Goal: Communication & Community: Answer question/provide support

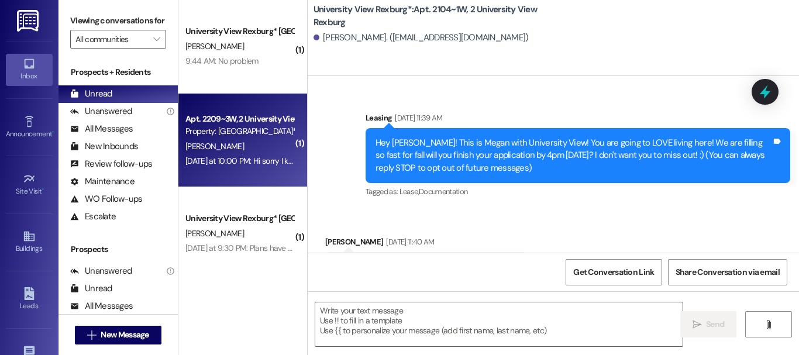
scroll to position [61220, 0]
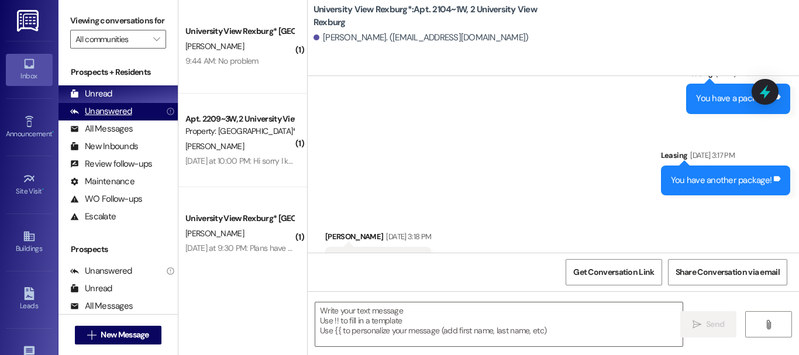
click at [122, 118] on div "Unanswered" at bounding box center [101, 111] width 62 height 12
click at [105, 100] on div "Unread" at bounding box center [91, 94] width 42 height 12
click at [119, 118] on div "Unanswered" at bounding box center [101, 111] width 62 height 12
click at [123, 103] on div "Unread (0)" at bounding box center [117, 94] width 119 height 18
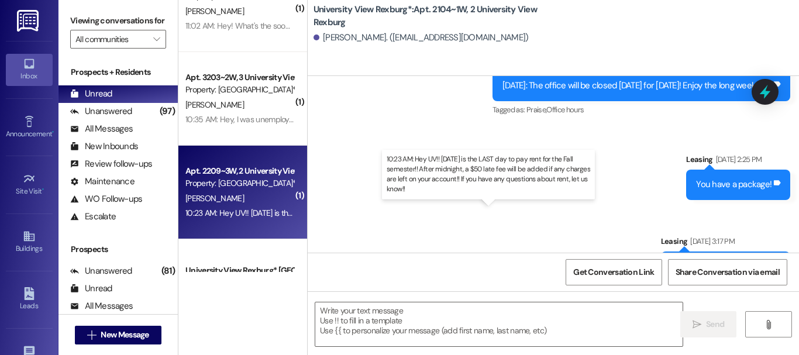
scroll to position [1131, 0]
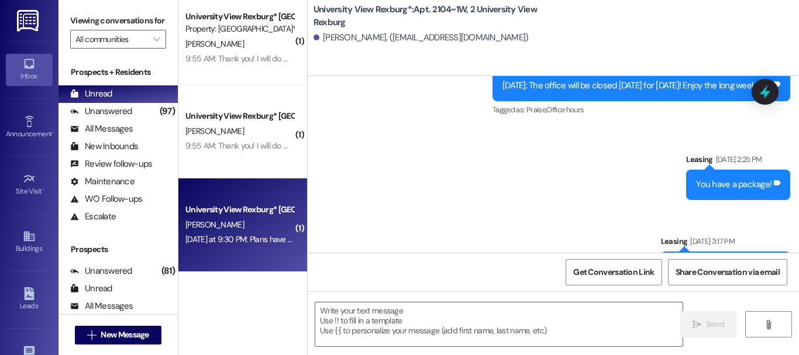
click at [233, 232] on div "[DATE] at 9:30 PM: Plans have suddenly and drastically changed on my end. I jus…" at bounding box center [239, 239] width 111 height 15
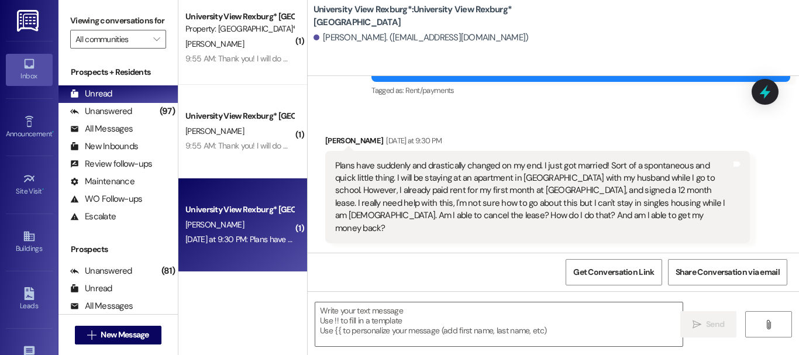
scroll to position [0, 0]
click at [404, 309] on textarea at bounding box center [498, 324] width 367 height 44
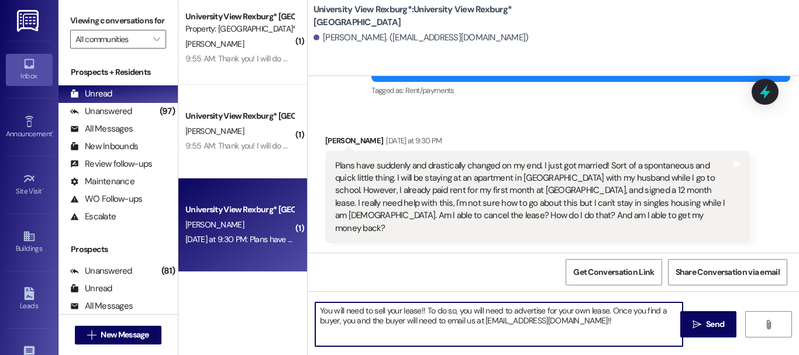
drag, startPoint x: 508, startPoint y: 316, endPoint x: 492, endPoint y: 326, distance: 18.7
click at [492, 326] on textarea "You will need to sell your lease!! To do so, you will need to advertise for you…" at bounding box center [498, 324] width 367 height 44
click at [508, 323] on textarea "You will need to sell your lease!! To do so, you will need to advertise for you…" at bounding box center [498, 324] width 367 height 44
click at [505, 318] on textarea "You will need to sell your lease!! To do so, you will need to advertise for you…" at bounding box center [498, 324] width 367 height 44
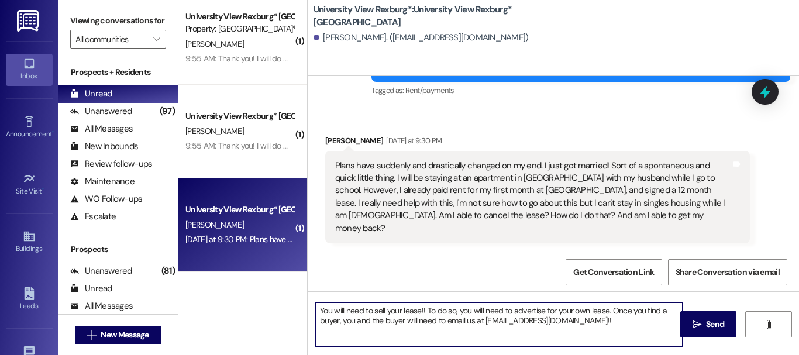
click at [619, 319] on textarea "You will need to sell your lease!! To do so, you will need to advertise for you…" at bounding box center [498, 324] width 367 height 44
drag, startPoint x: 619, startPoint y: 319, endPoint x: 625, endPoint y: 370, distance: 50.7
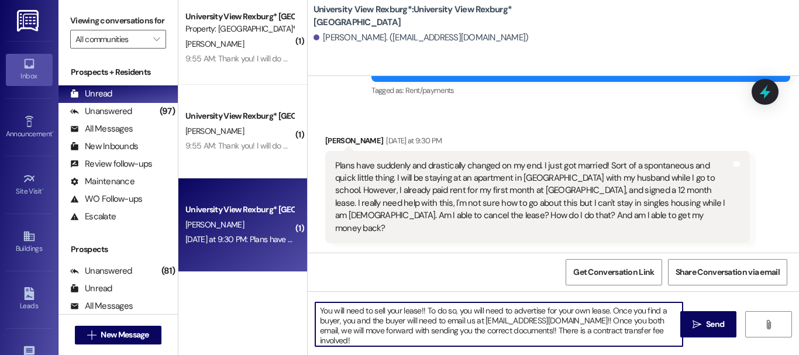
click at [591, 330] on textarea "You will need to sell your lease!! To do so, you will need to advertise for you…" at bounding box center [498, 324] width 367 height 44
click at [492, 339] on textarea "You will need to sell your lease!! To do so, you will need to advertise for you…" at bounding box center [498, 324] width 367 height 44
click at [628, 342] on textarea "You will need to sell your lease!! To do so, you will need to advertise for you…" at bounding box center [498, 324] width 367 height 44
paste textarea "[URL][DOMAIN_NAME]"
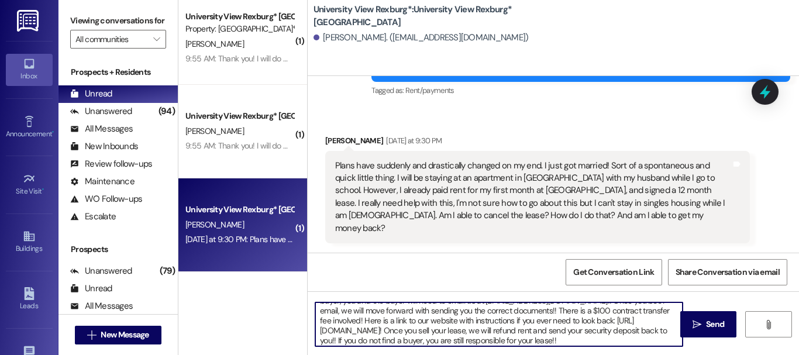
scroll to position [30, 0]
type textarea "You will need to sell your lease!! To do so, you will need to advertise for you…"
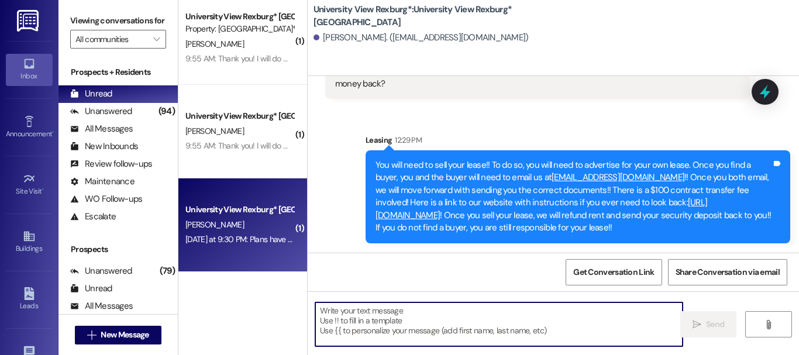
scroll to position [2, 0]
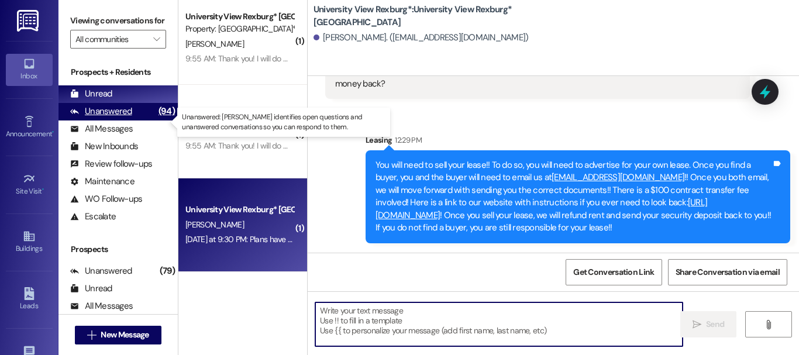
click at [125, 118] on div "Unanswered" at bounding box center [101, 111] width 62 height 12
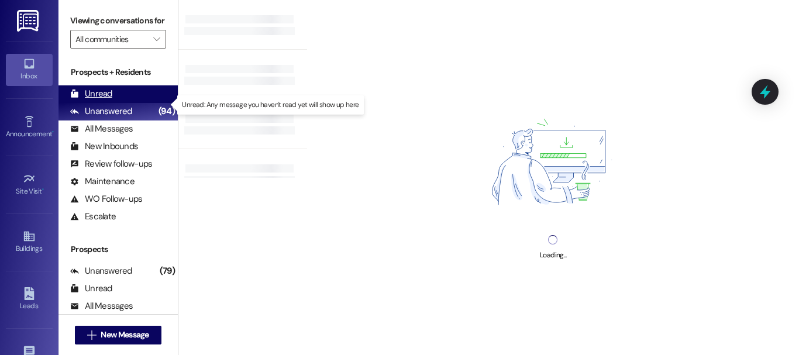
click at [108, 100] on div "Unread" at bounding box center [91, 94] width 42 height 12
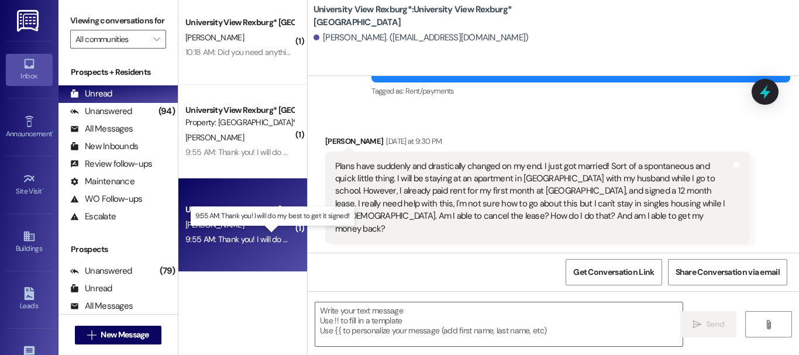
click at [253, 237] on div "9:55 AM: Thank you! I will do my best to get it signed! 9:55 AM: Thank you! I w…" at bounding box center [275, 239] width 180 height 11
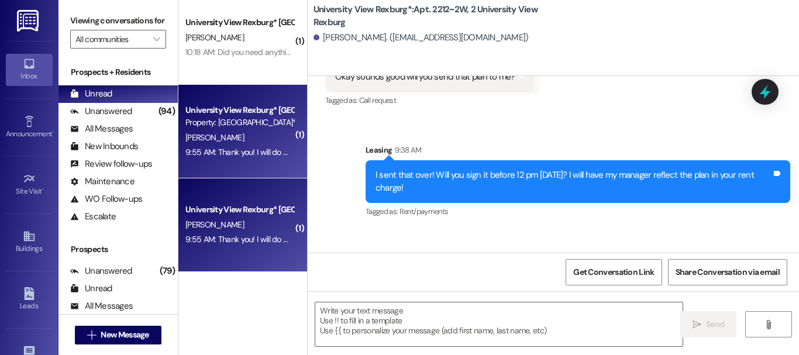
scroll to position [25168, 0]
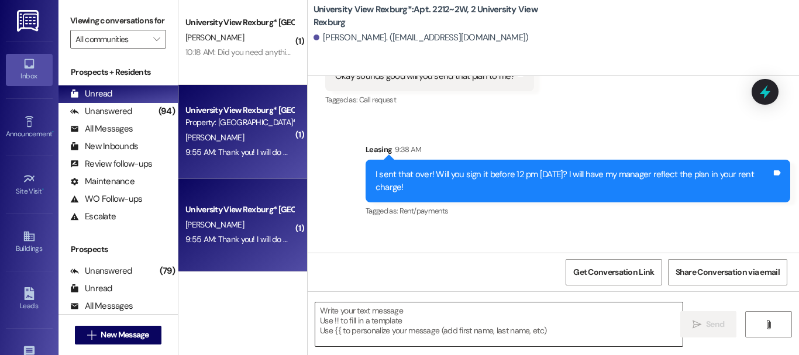
click at [405, 333] on textarea at bounding box center [498, 324] width 367 height 44
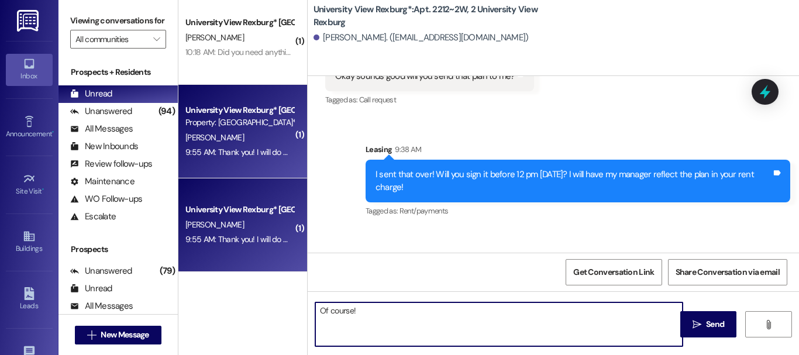
type textarea "Of course!!"
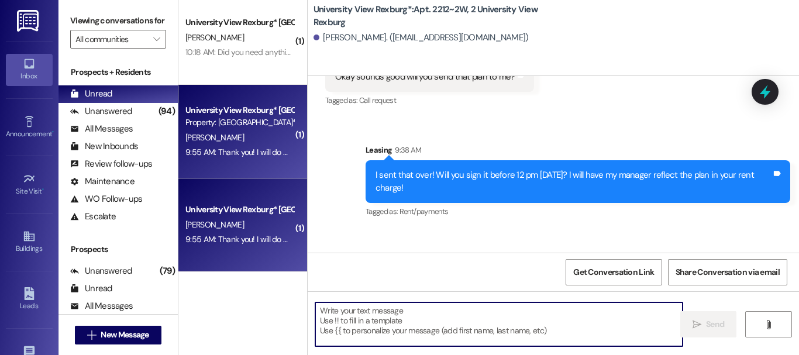
scroll to position [25249, 0]
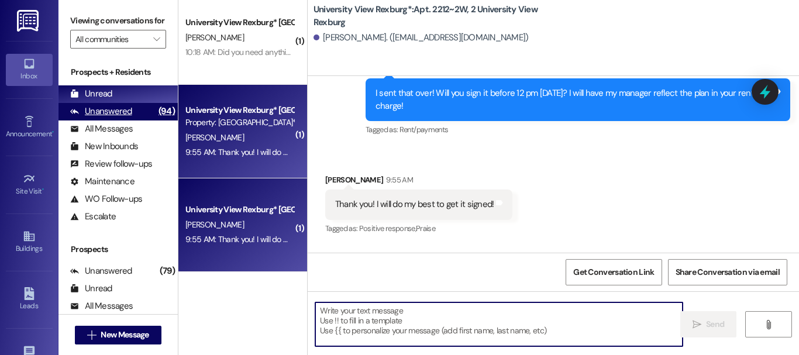
click at [123, 118] on div "Unanswered" at bounding box center [101, 111] width 62 height 12
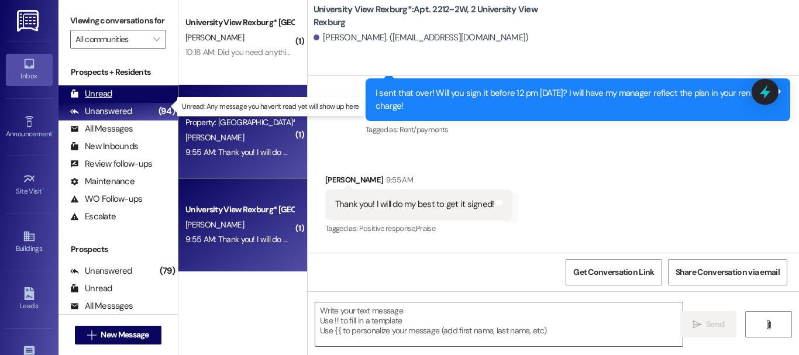
click at [113, 103] on div "Unread (0)" at bounding box center [117, 94] width 119 height 18
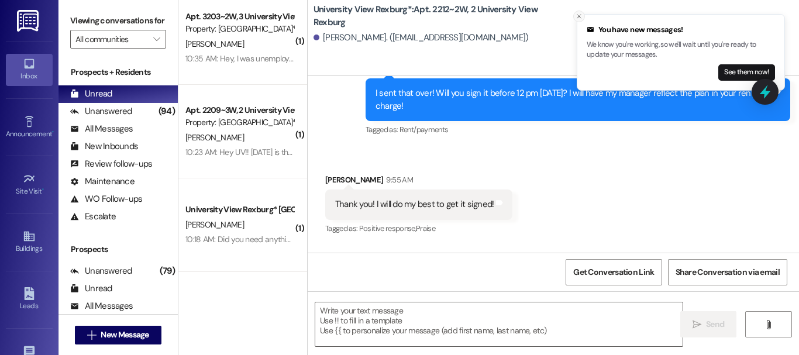
click at [575, 18] on icon "Close toast" at bounding box center [578, 16] width 7 height 7
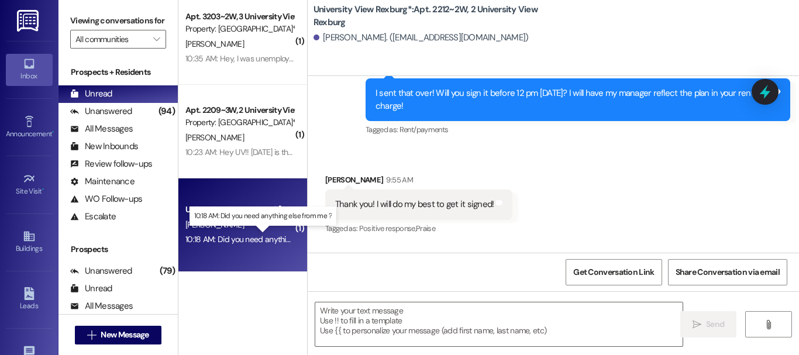
click at [228, 239] on div "10:18 AM: Did you need anything else from me ? 10:18 AM: Did you need anything …" at bounding box center [265, 239] width 161 height 11
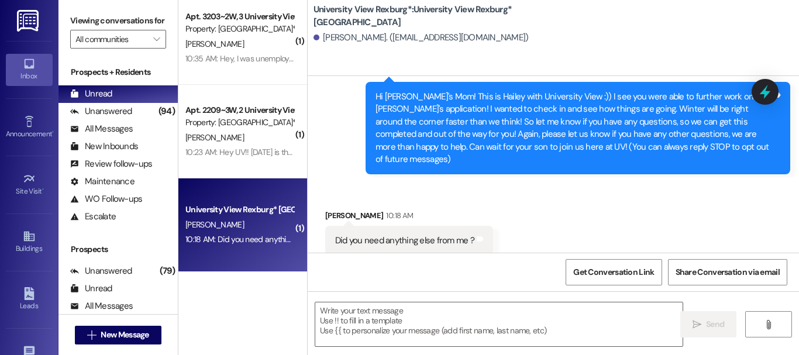
scroll to position [2, 0]
click at [388, 309] on textarea at bounding box center [498, 324] width 367 height 44
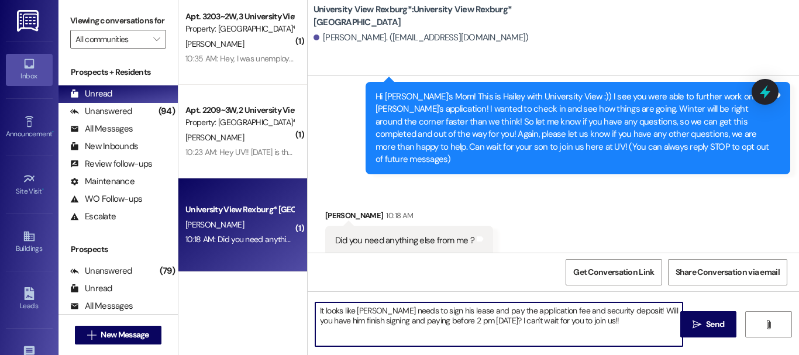
type textarea "It looks like [PERSON_NAME] needs to sign his lease and pay the application fee…"
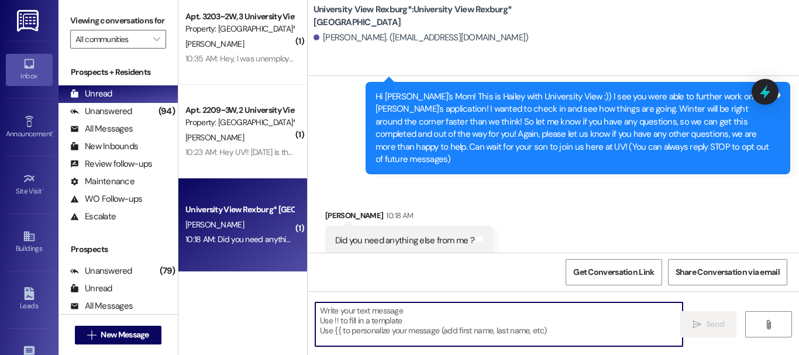
scroll to position [140, 0]
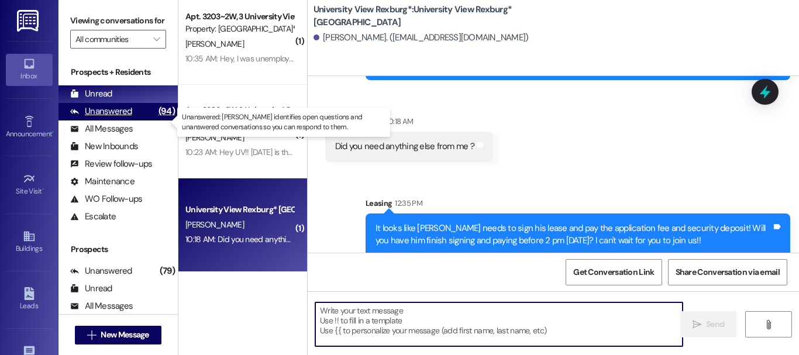
click at [109, 118] on div "Unanswered" at bounding box center [101, 111] width 62 height 12
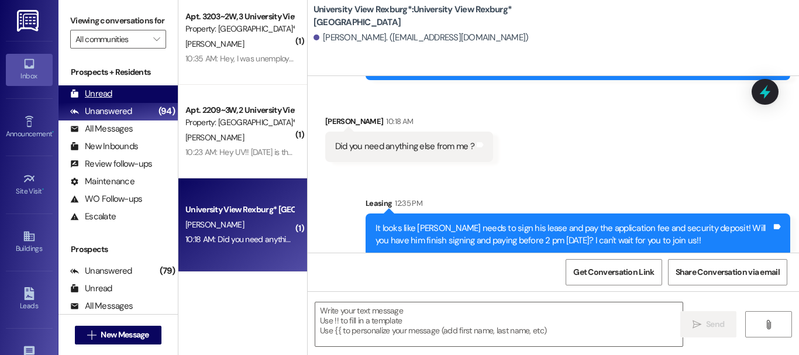
click at [105, 100] on div "Unread" at bounding box center [91, 94] width 42 height 12
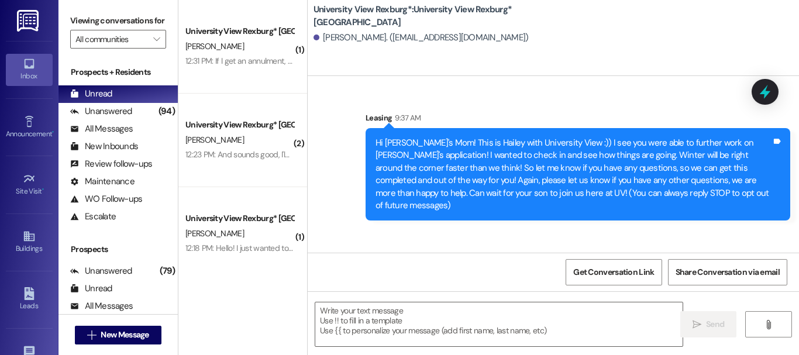
scroll to position [46, 0]
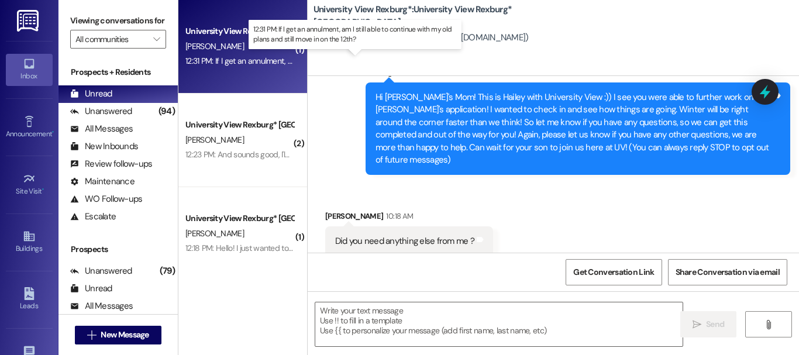
click at [234, 57] on div "12:31 PM: If I get an annulment, am I still able to continue with my old plans …" at bounding box center [357, 61] width 345 height 11
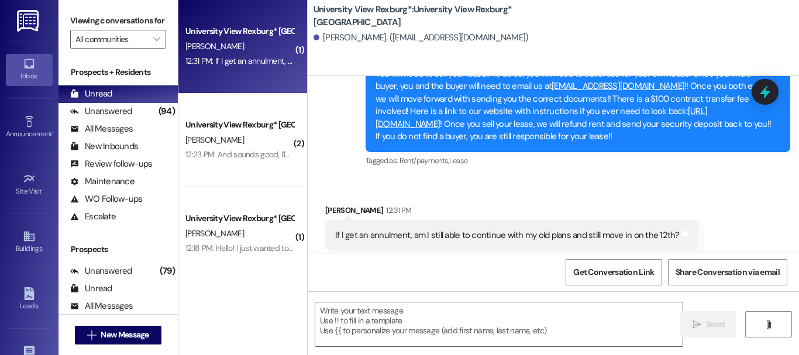
scroll to position [699, 0]
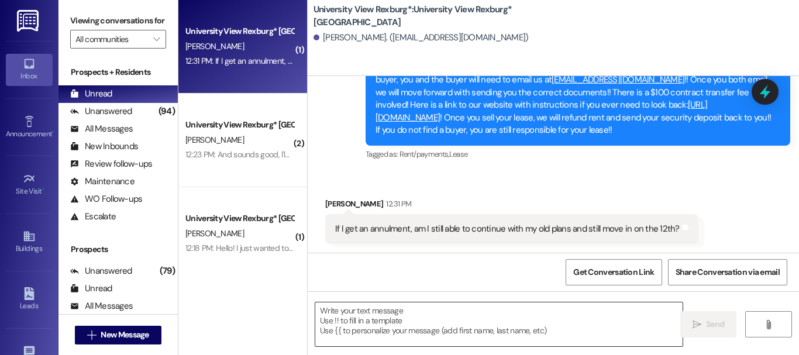
click at [366, 343] on textarea at bounding box center [498, 324] width 367 height 44
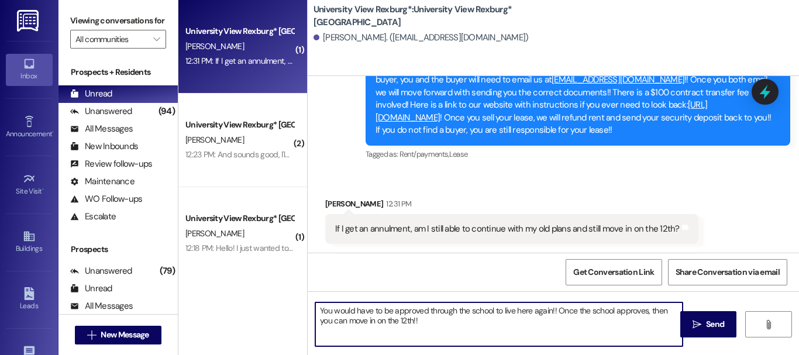
click at [553, 311] on textarea "You would have to be approved through the school to live here again!! Once the …" at bounding box center [498, 324] width 367 height 44
type textarea "You would have to be approved through the school to live here again!! I would c…"
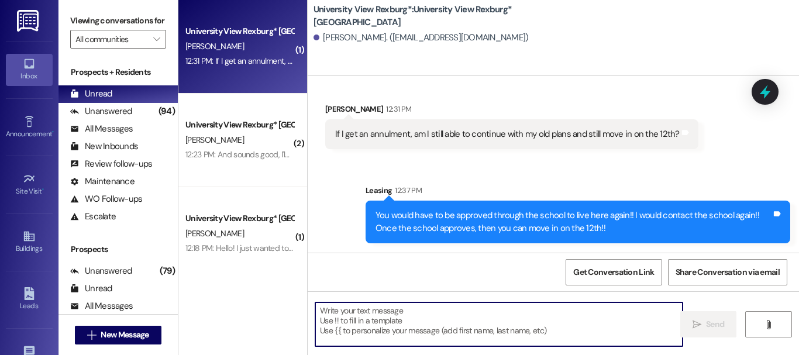
scroll to position [2, 0]
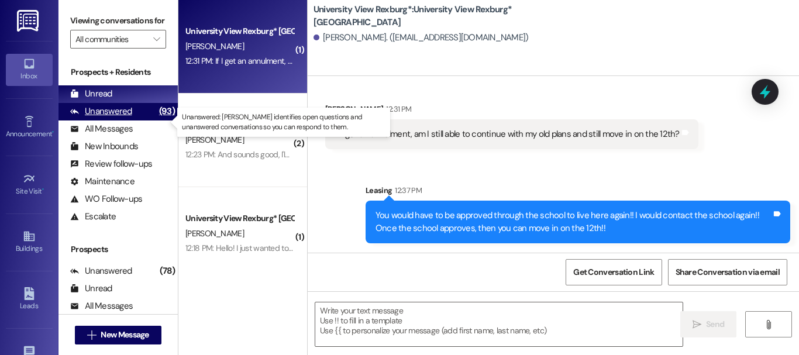
click at [124, 118] on div "Unanswered" at bounding box center [101, 111] width 62 height 12
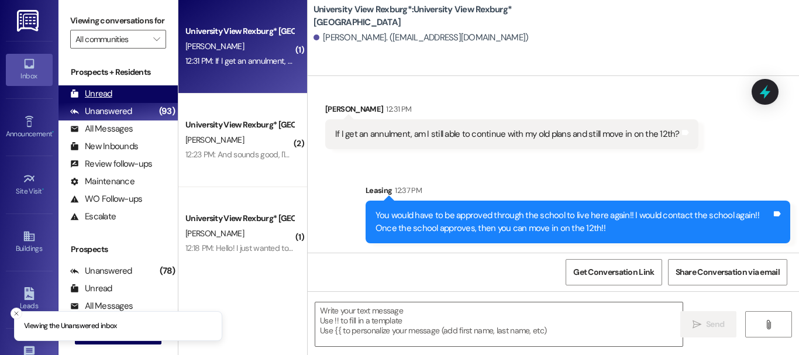
click at [113, 103] on div "Unread (0)" at bounding box center [117, 94] width 119 height 18
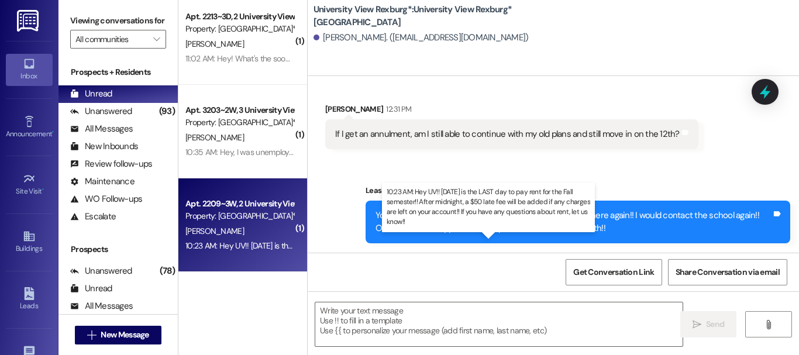
click at [263, 242] on div "10:23 AM: Hey UV!! [DATE] is the LAST day to pay rent for the Fall semester!! A…" at bounding box center [541, 245] width 713 height 11
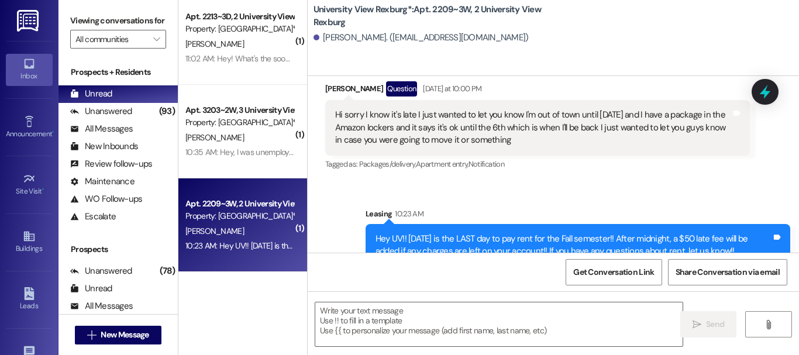
scroll to position [2972, 0]
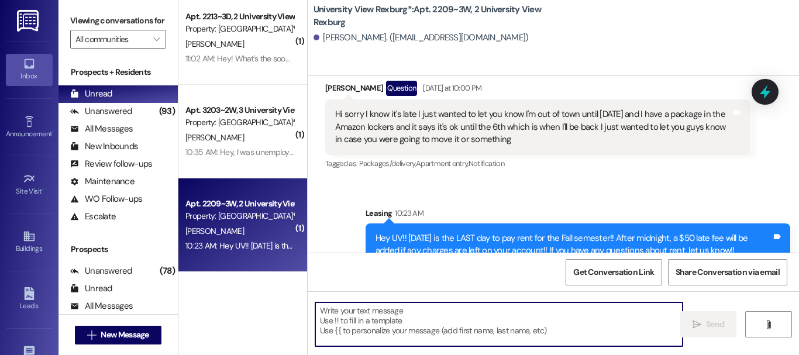
click at [422, 322] on textarea at bounding box center [498, 324] width 367 height 44
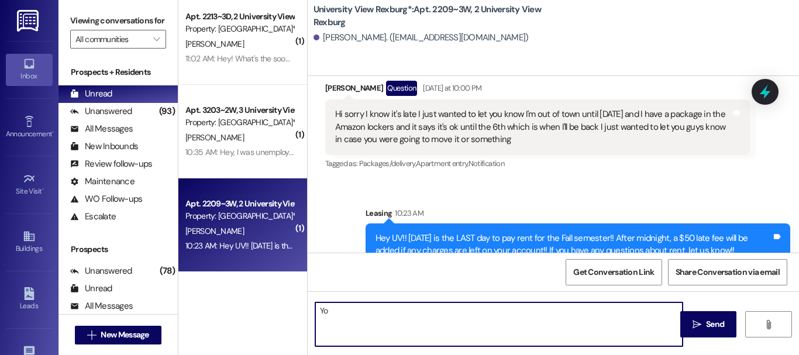
type textarea "Y"
type textarea "It will still be in the Amazon lockers!!"
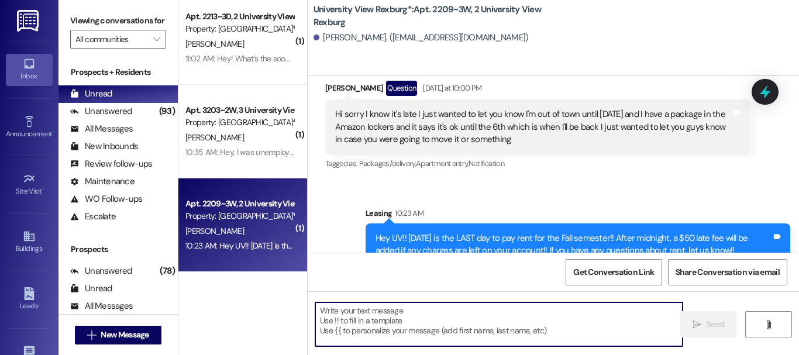
scroll to position [2900, 0]
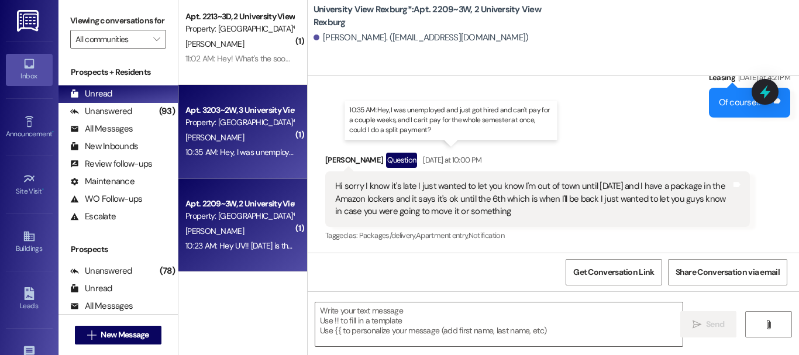
click at [235, 149] on div "10:35 AM: Hey, I was unemployed and just got hired and can't pay for a couple w…" at bounding box center [457, 152] width 544 height 11
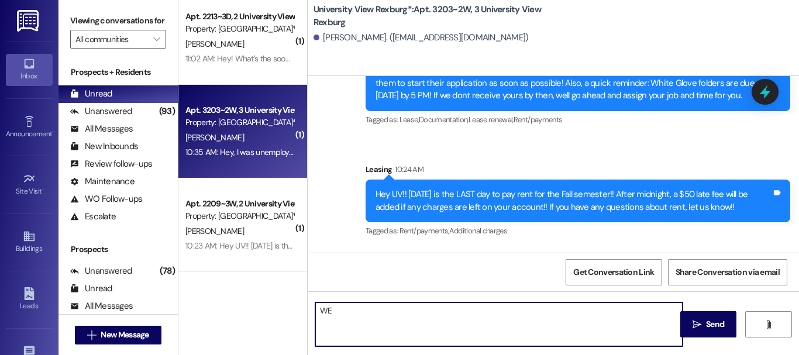
scroll to position [48534, 0]
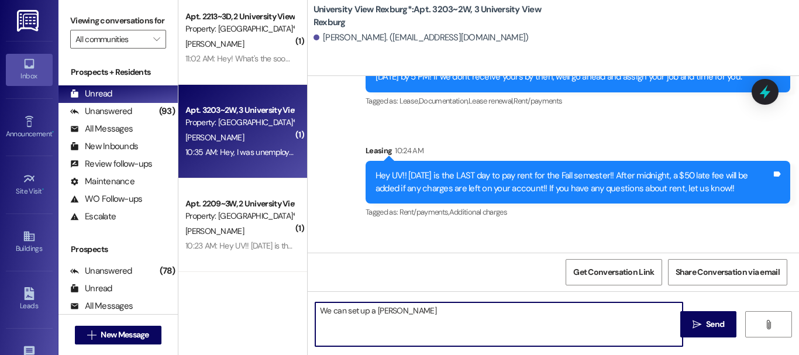
type textarea "We can set up a [PERSON_NAME]"
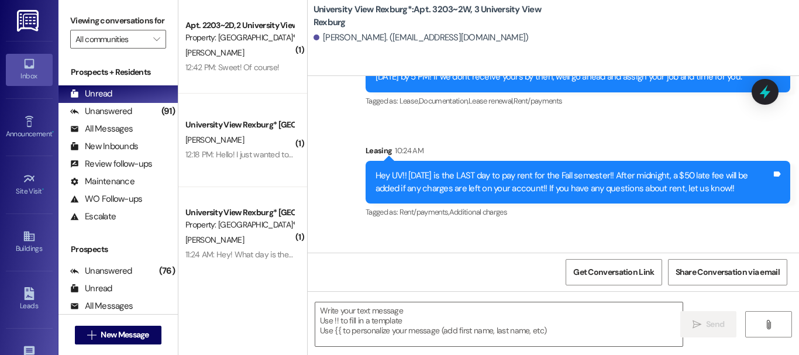
scroll to position [48535, 0]
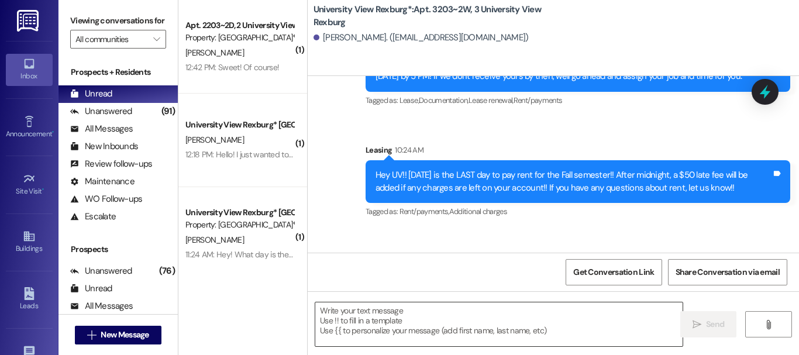
click at [434, 315] on textarea at bounding box center [498, 324] width 367 height 44
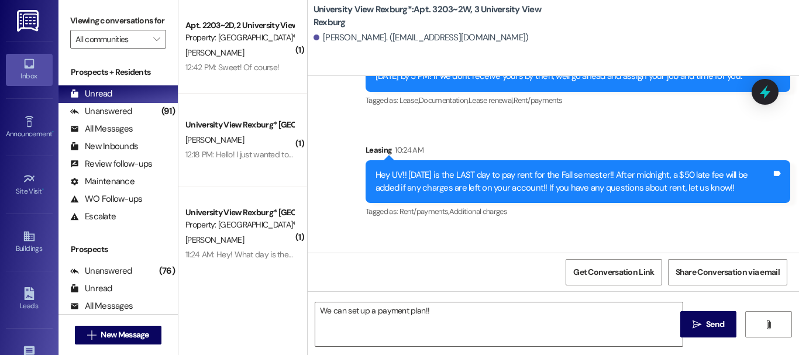
click at [428, 326] on div "Tagged as: Rent/payments , Click to highlight conversations about Rent/payments…" at bounding box center [537, 334] width 425 height 17
click at [477, 315] on textarea "We can set up a payment plan!!" at bounding box center [498, 324] width 367 height 44
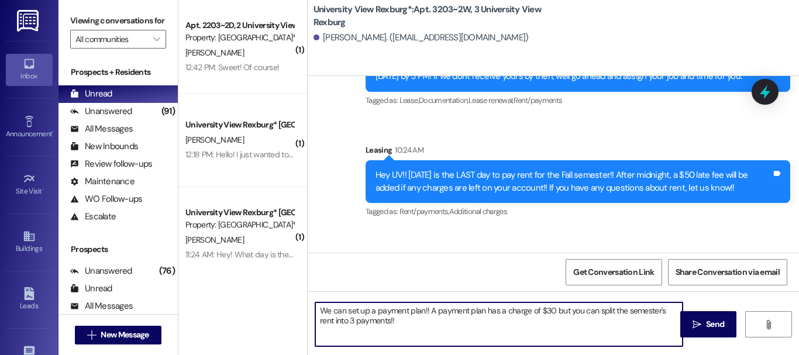
click at [353, 320] on textarea "We can set up a payment plan!! A payment plan has a charge of $30 but you can s…" at bounding box center [498, 324] width 367 height 44
type textarea "We can set up a payment plan!! A payment plan has a charge of $30 but you can s…"
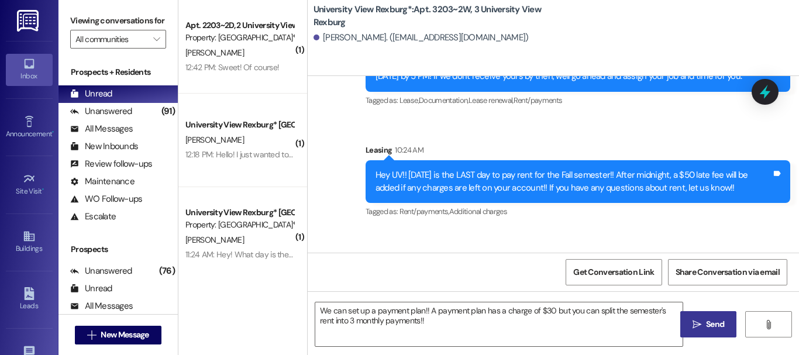
click at [720, 318] on button " Send" at bounding box center [708, 324] width 57 height 26
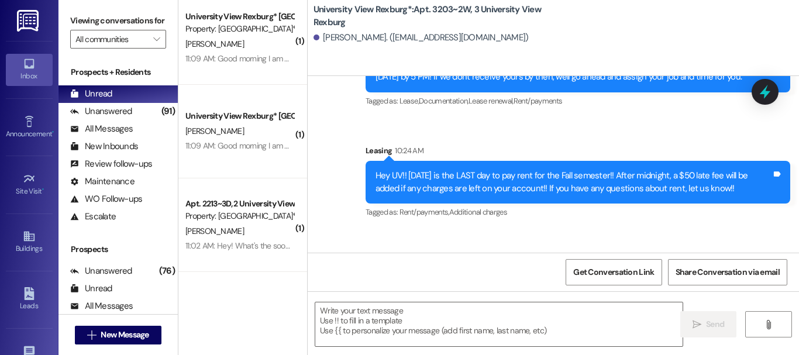
scroll to position [2, 0]
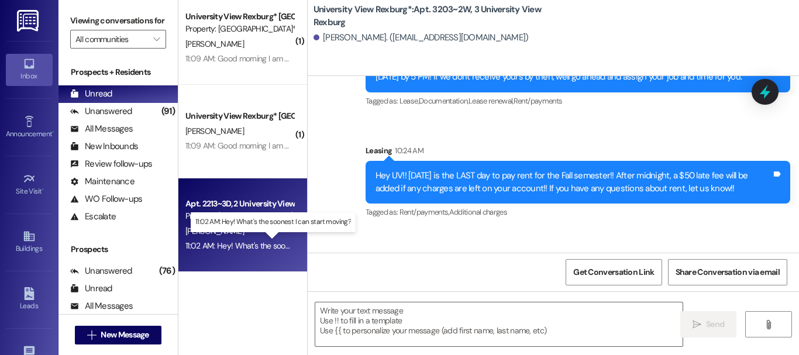
click at [251, 243] on div "11:02 AM: Hey! What's the soonest I can start moving? 11:02 AM: Hey! What's the…" at bounding box center [275, 245] width 180 height 11
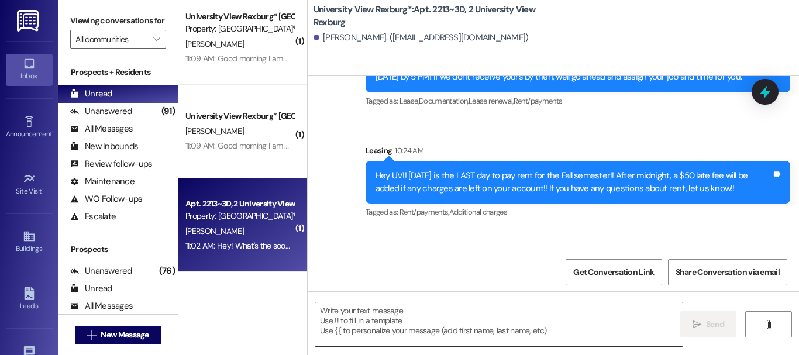
click at [392, 323] on textarea at bounding box center [498, 324] width 367 height 44
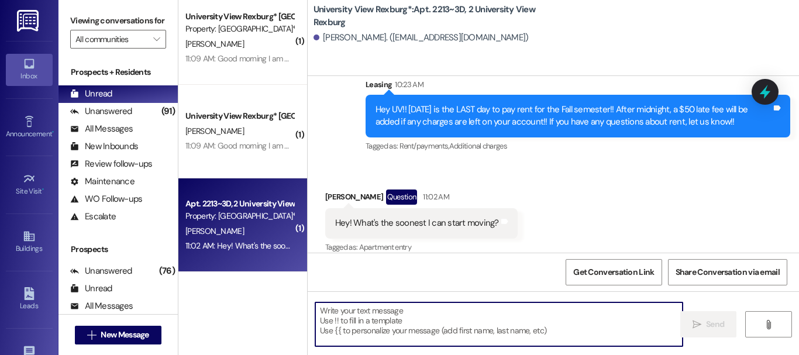
click at [397, 327] on textarea at bounding box center [498, 324] width 367 height 44
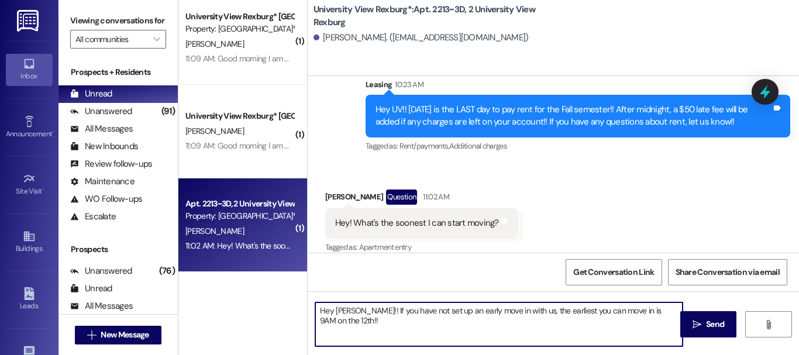
type textarea "Hey [PERSON_NAME]!! If you have not set up an early move in with us, the earlie…"
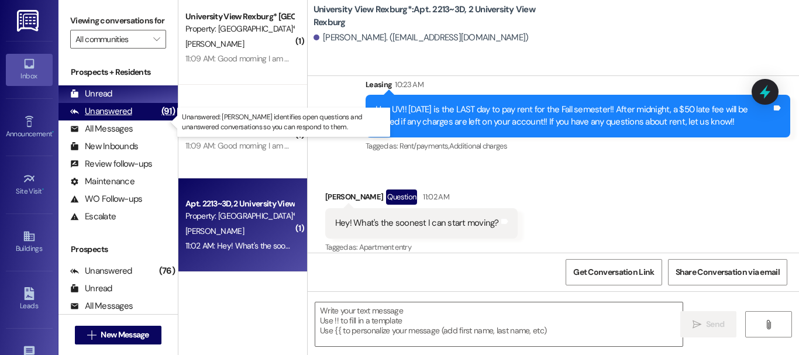
click at [118, 118] on div "Unanswered" at bounding box center [101, 111] width 62 height 12
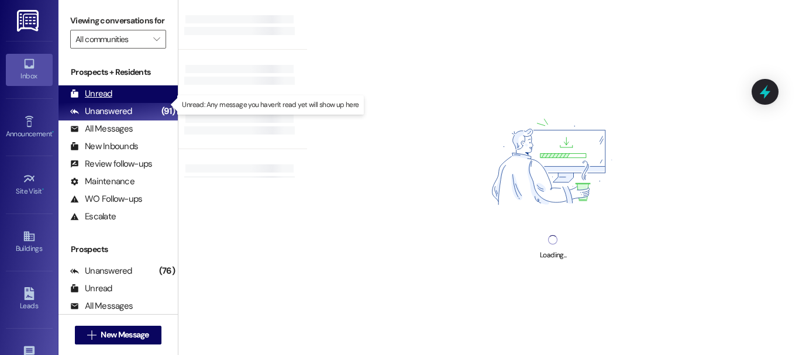
click at [116, 99] on div "Unread (0)" at bounding box center [117, 94] width 119 height 18
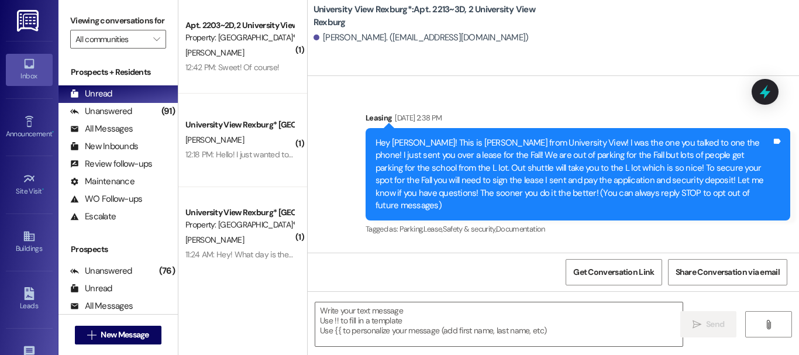
scroll to position [0, 0]
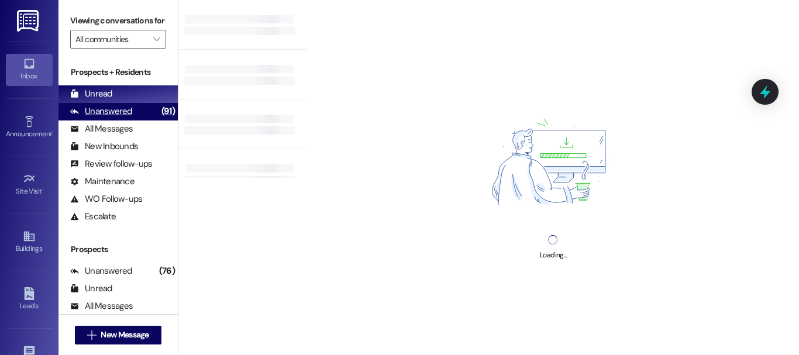
click at [145, 120] on div "Unanswered (91)" at bounding box center [117, 112] width 119 height 18
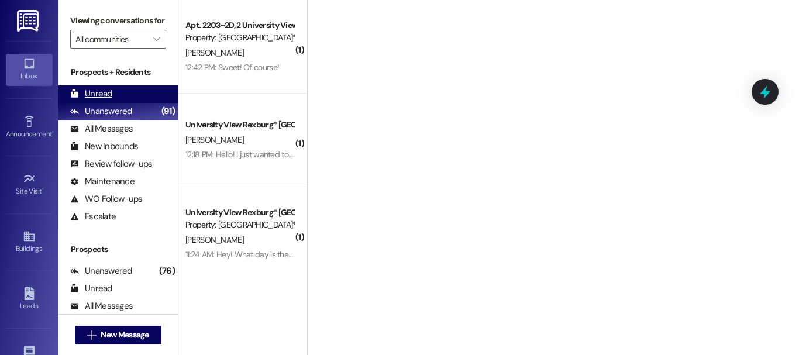
click at [126, 102] on div "Unread (0)" at bounding box center [117, 94] width 119 height 18
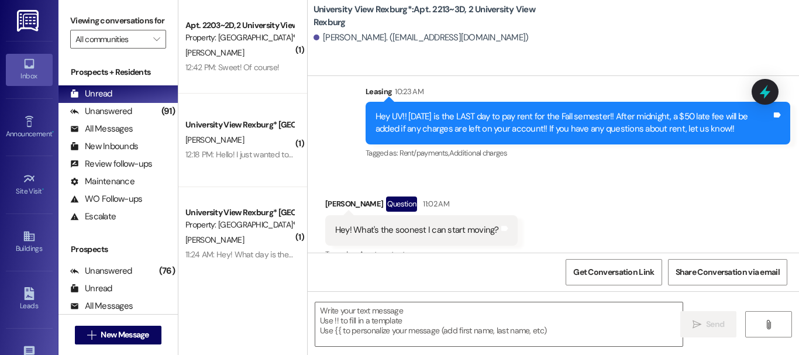
scroll to position [5654, 0]
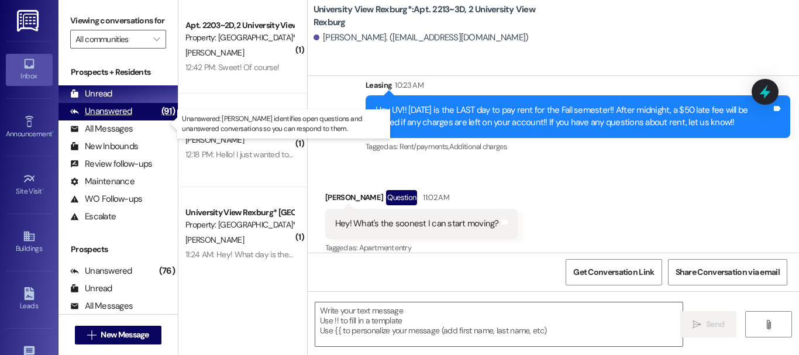
click at [107, 118] on div "Unanswered" at bounding box center [101, 111] width 62 height 12
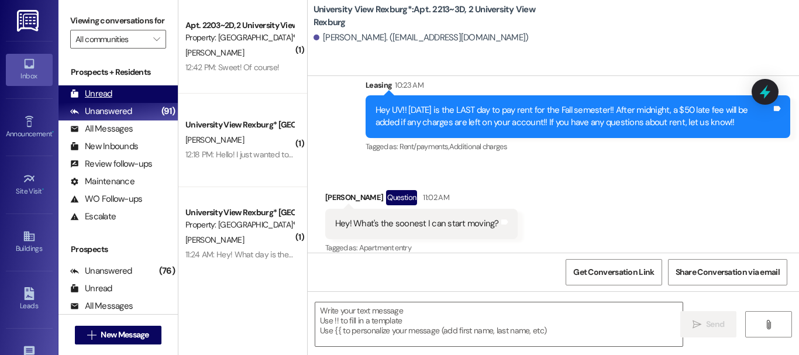
click at [106, 99] on div "Unread (0)" at bounding box center [117, 94] width 119 height 18
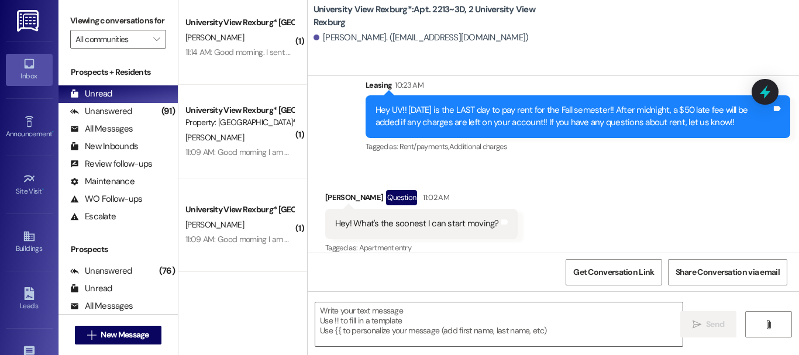
scroll to position [2, 0]
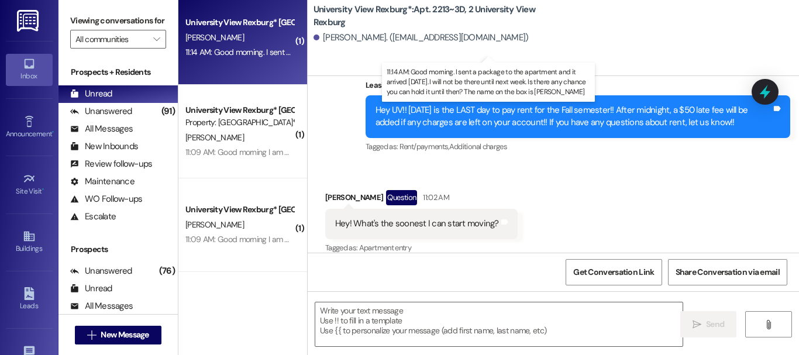
click at [238, 53] on div "11:14 AM: Good morning. I sent a package to the apartment and it arrived [DATE]…" at bounding box center [524, 52] width 679 height 11
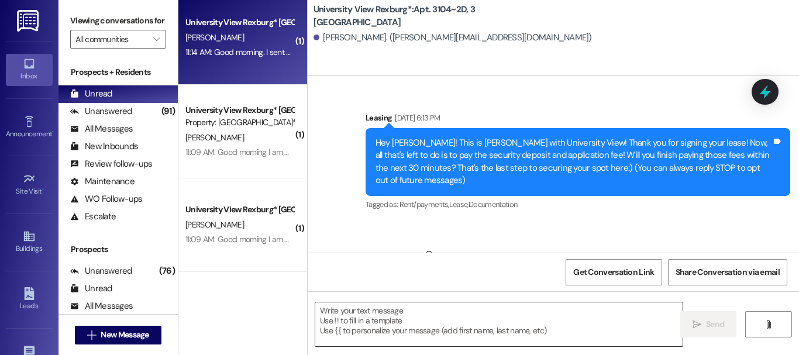
click at [407, 321] on textarea at bounding box center [498, 324] width 367 height 44
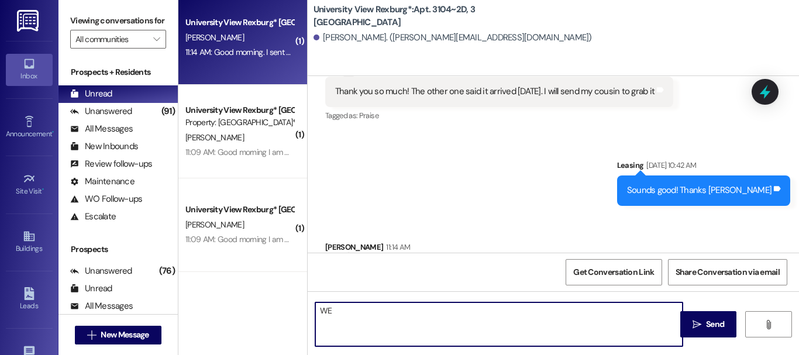
scroll to position [12354, 0]
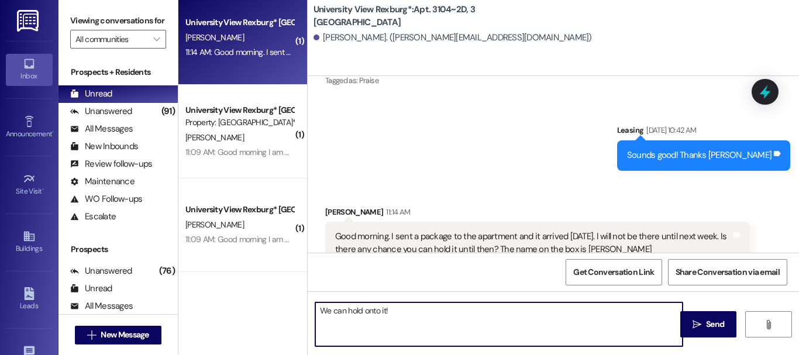
type textarea "We can hold onto it!!"
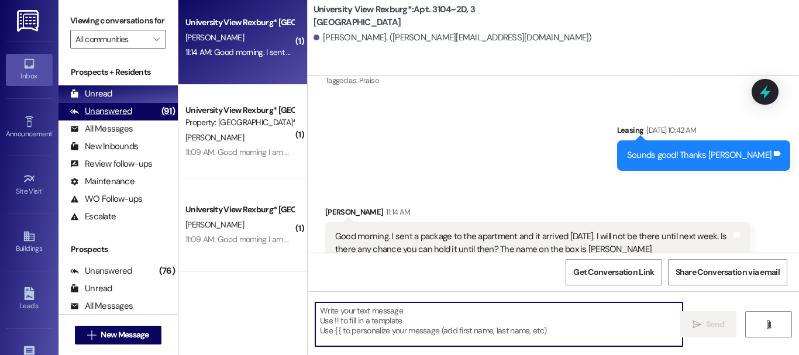
click at [135, 119] on div "Unanswered (91)" at bounding box center [117, 112] width 119 height 18
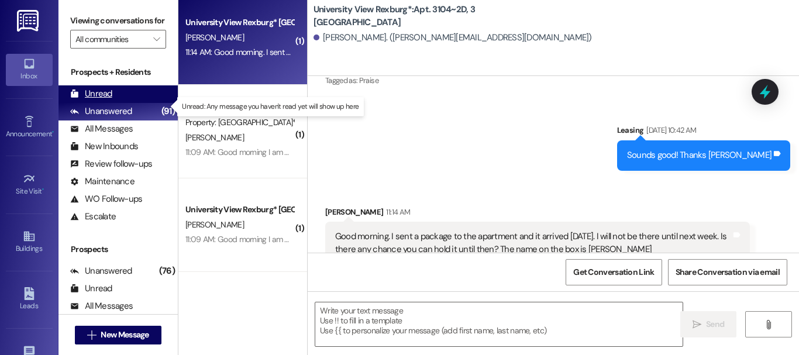
click at [132, 99] on div "Unread (0)" at bounding box center [117, 94] width 119 height 18
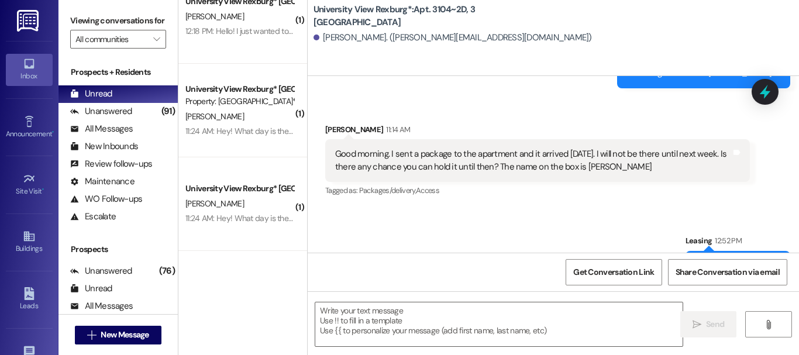
scroll to position [0, 0]
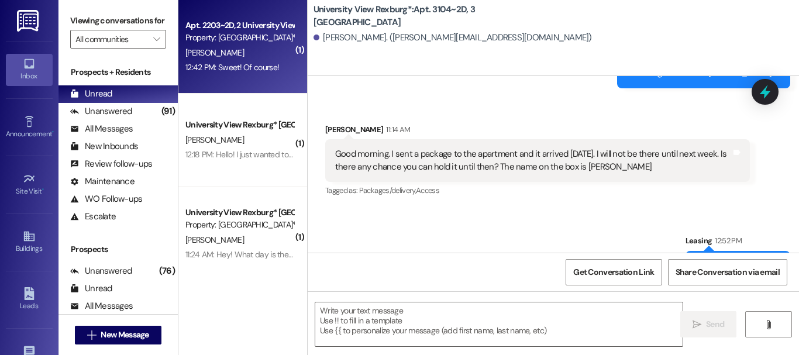
click at [250, 69] on div "12:42 PM: Sweet! Of course! 12:42 PM: Sweet! Of course!" at bounding box center [232, 67] width 94 height 11
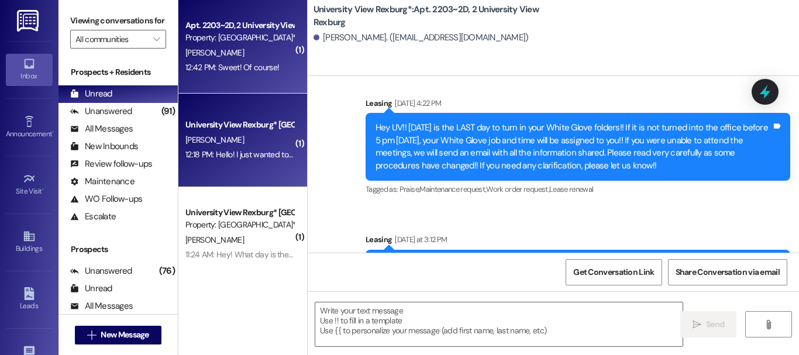
scroll to position [57553, 0]
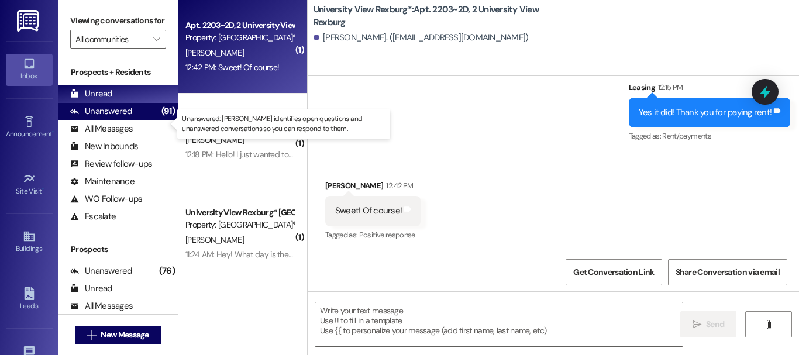
click at [105, 118] on div "Unanswered" at bounding box center [101, 111] width 62 height 12
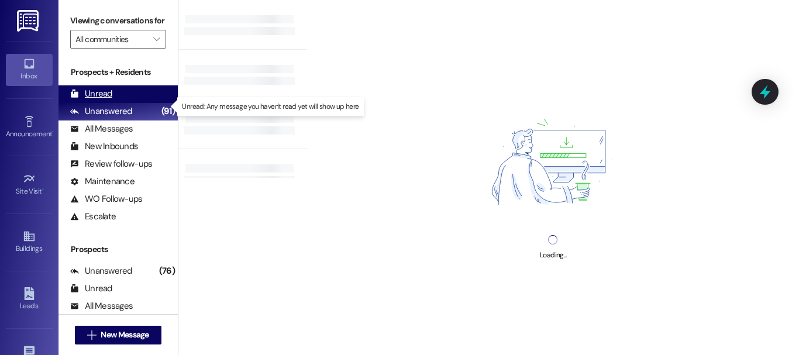
click at [102, 100] on div "Unread" at bounding box center [91, 94] width 42 height 12
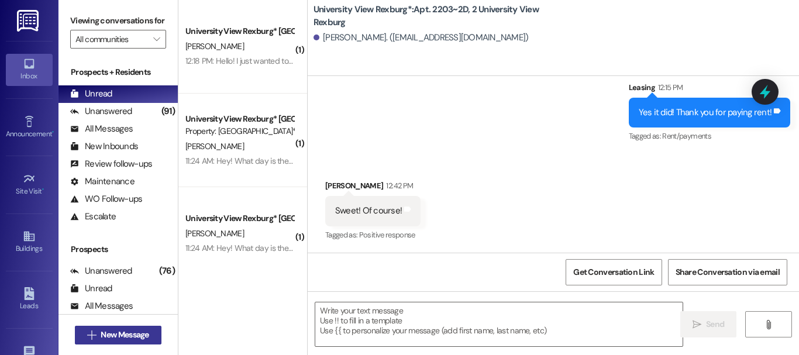
click at [94, 337] on span " New Message" at bounding box center [118, 335] width 67 height 12
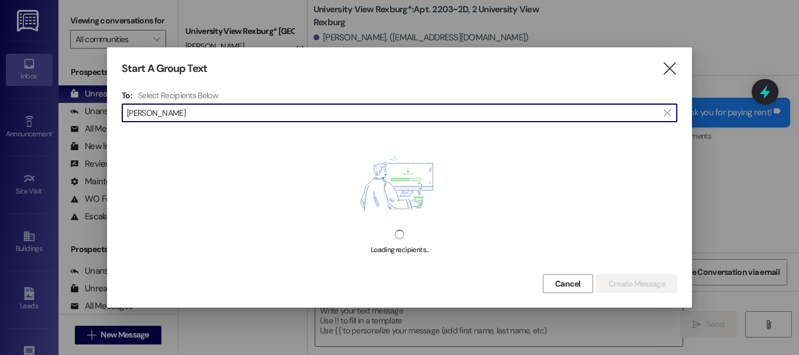
type input "[PERSON_NAME]"
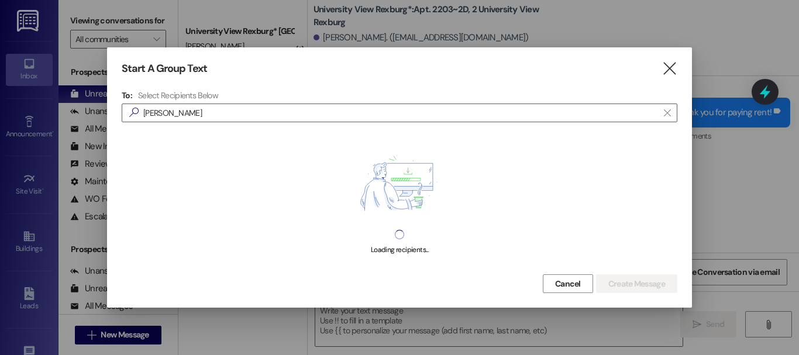
click at [670, 60] on div "Start A Group Text  To: Select Recipients Below  [PERSON_NAME]  Loading reci…" at bounding box center [399, 177] width 585 height 260
click at [671, 72] on icon "" at bounding box center [669, 69] width 16 height 12
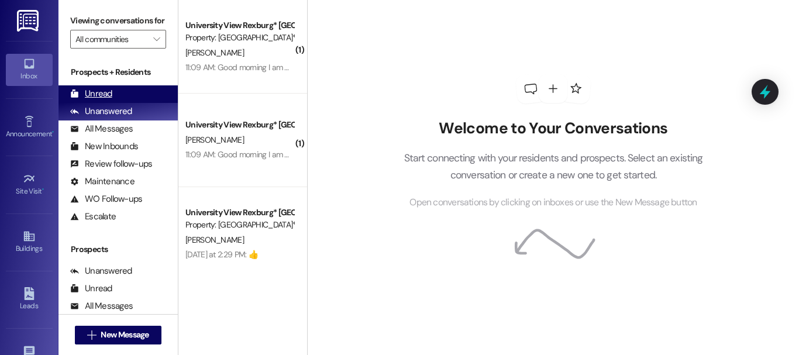
click at [105, 100] on div "Unread" at bounding box center [91, 94] width 42 height 12
